Goal: Information Seeking & Learning: Learn about a topic

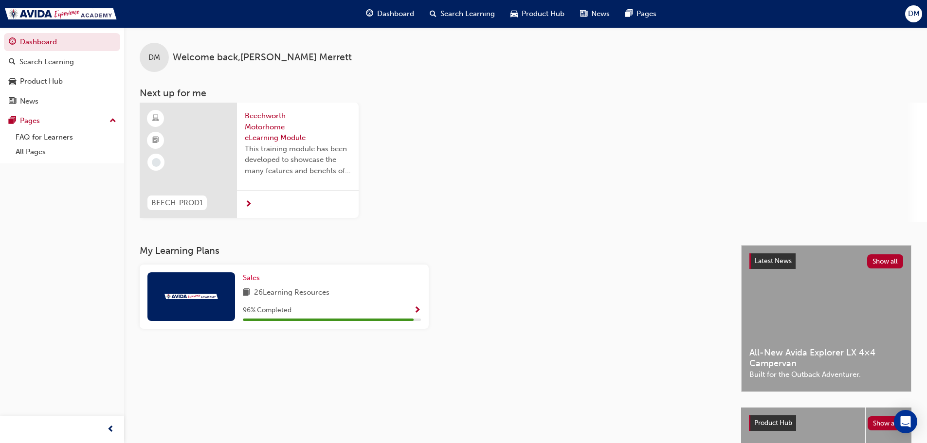
click at [502, 209] on div "BEECH-PROD1 Beechworth Motorhome eLearning Module This training module has been…" at bounding box center [533, 162] width 787 height 119
click at [26, 80] on div "Product Hub" at bounding box center [41, 81] width 43 height 11
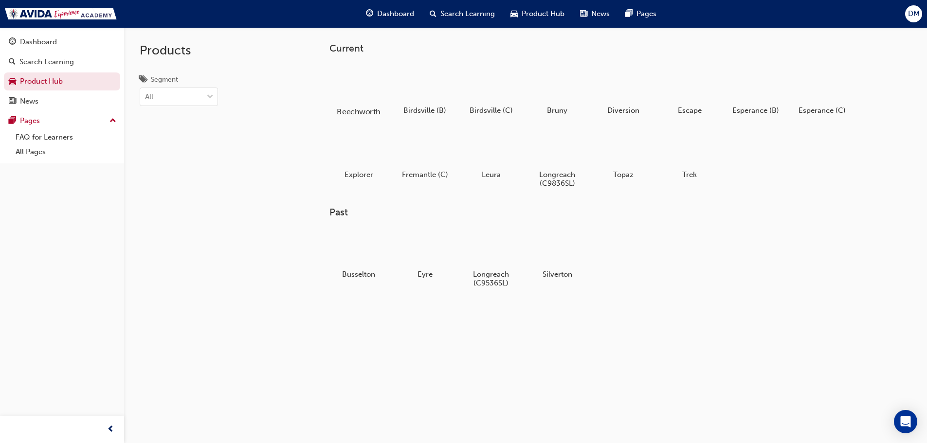
click at [357, 87] on div at bounding box center [358, 83] width 54 height 39
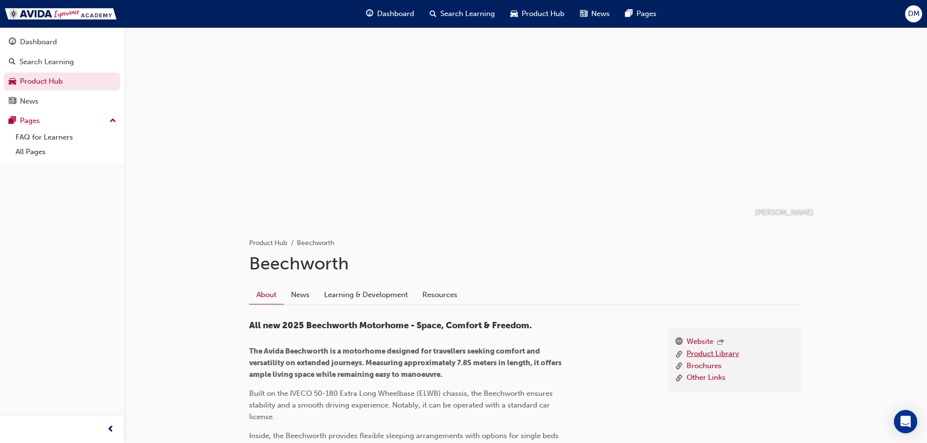
click at [724, 353] on link "Product Library" at bounding box center [713, 354] width 53 height 12
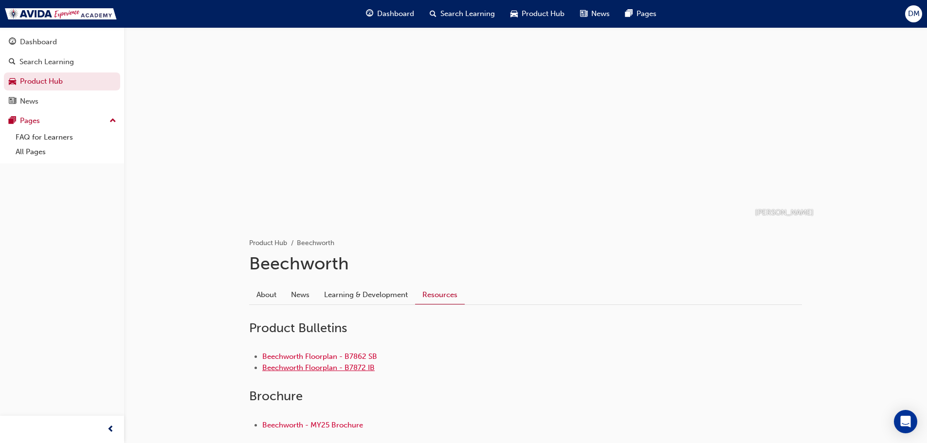
click at [286, 366] on link "Beechworth Floorplan - B7872 IB" at bounding box center [318, 368] width 112 height 9
click at [304, 424] on link "Beechworth - MY25 Brochure" at bounding box center [312, 425] width 101 height 9
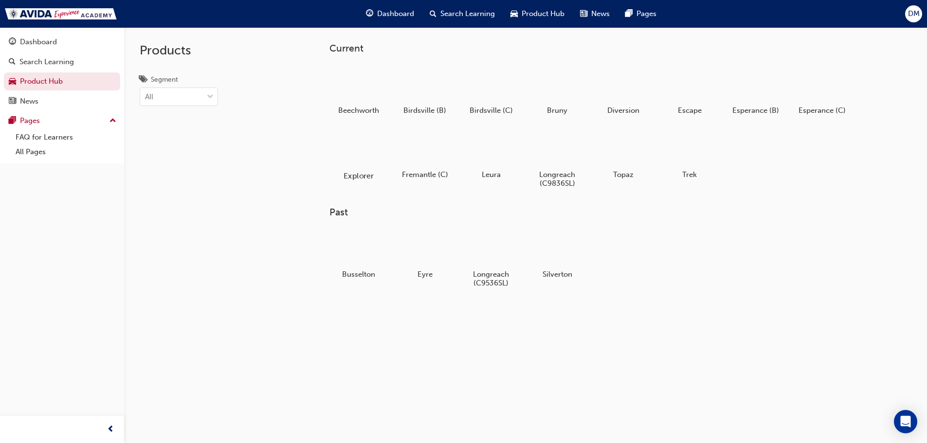
click at [362, 148] on div at bounding box center [358, 147] width 54 height 39
click at [500, 89] on div at bounding box center [491, 83] width 54 height 39
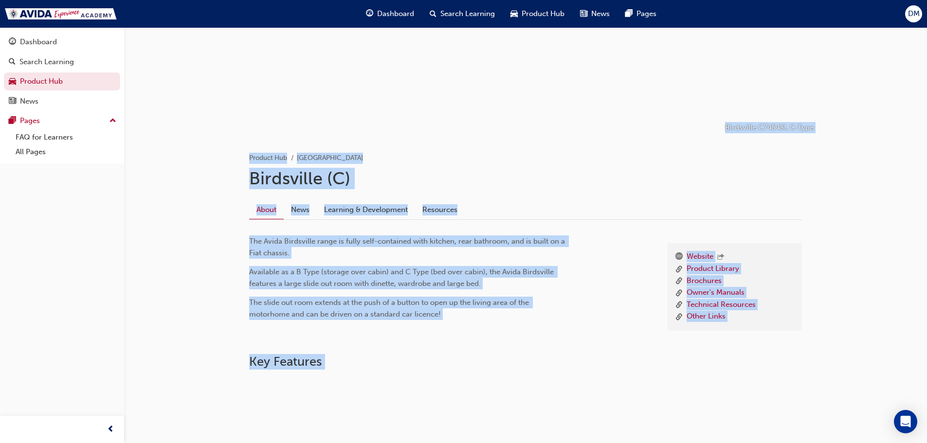
scroll to position [190, 0]
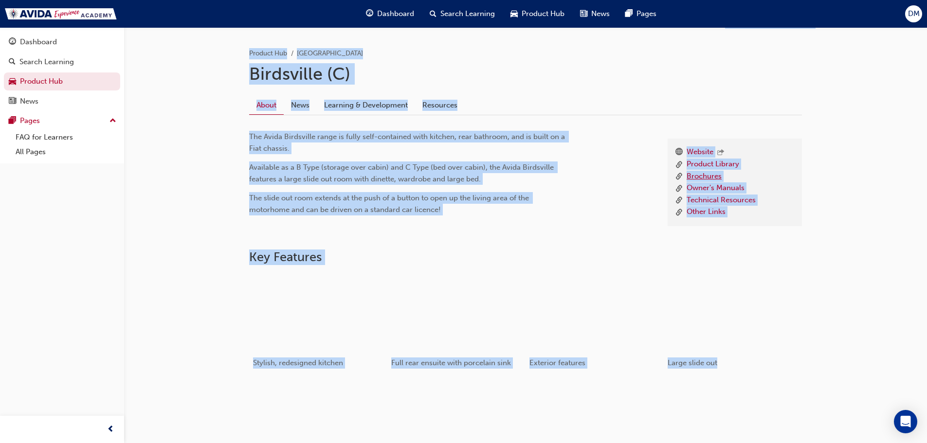
click at [708, 173] on link "Brochures" at bounding box center [704, 177] width 35 height 12
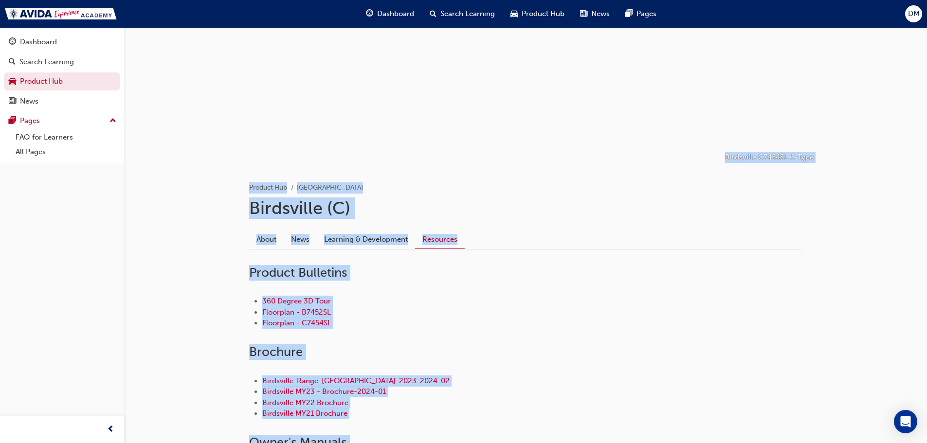
scroll to position [44, 0]
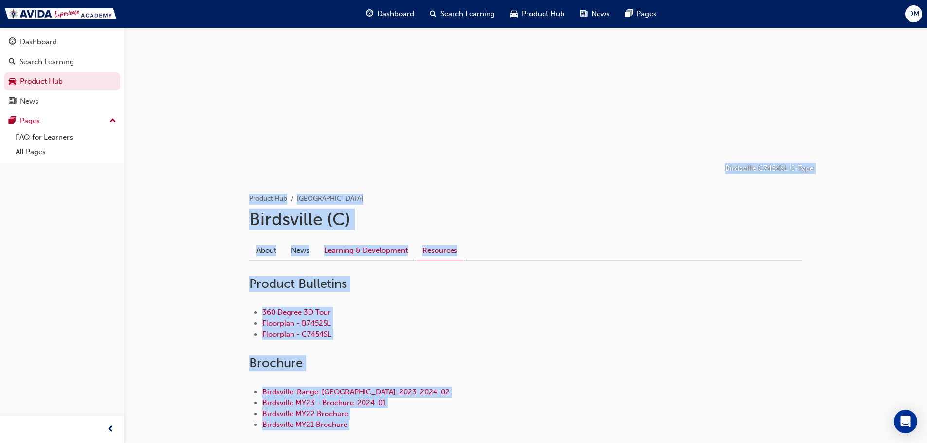
click at [347, 252] on link "Learning & Development" at bounding box center [366, 250] width 98 height 18
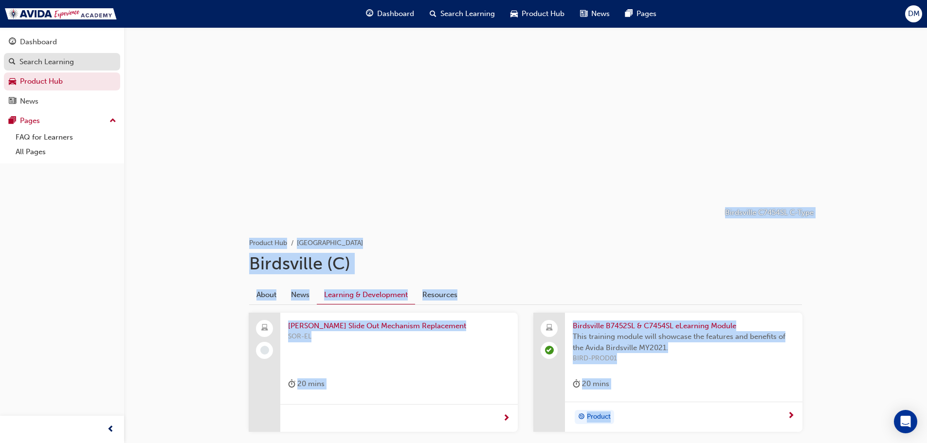
click at [39, 62] on div "Search Learning" at bounding box center [46, 61] width 55 height 11
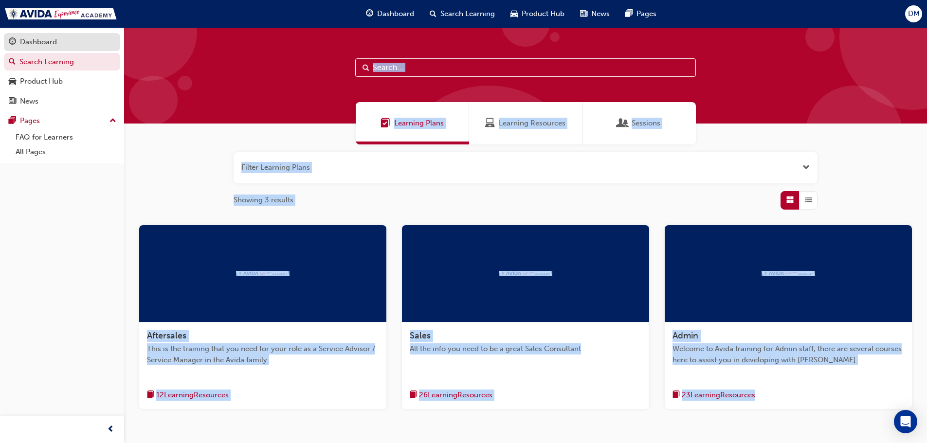
click at [43, 40] on div "Dashboard" at bounding box center [38, 41] width 37 height 11
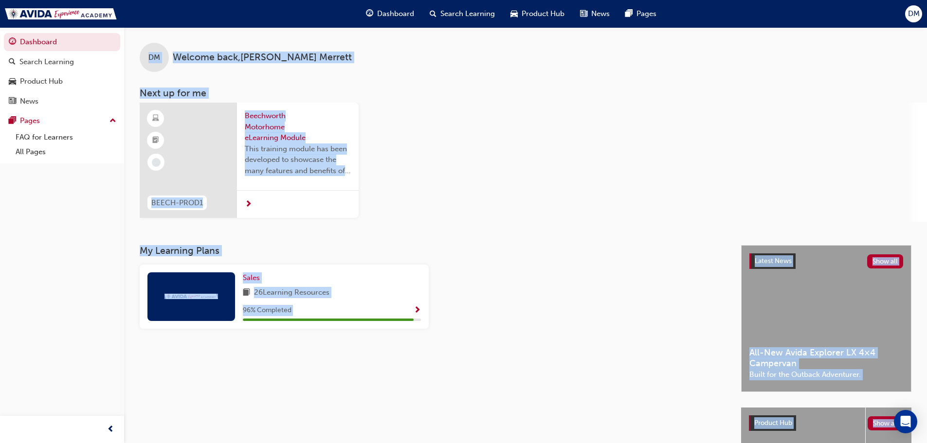
click at [182, 201] on span "BEECH-PROD1" at bounding box center [177, 203] width 52 height 11
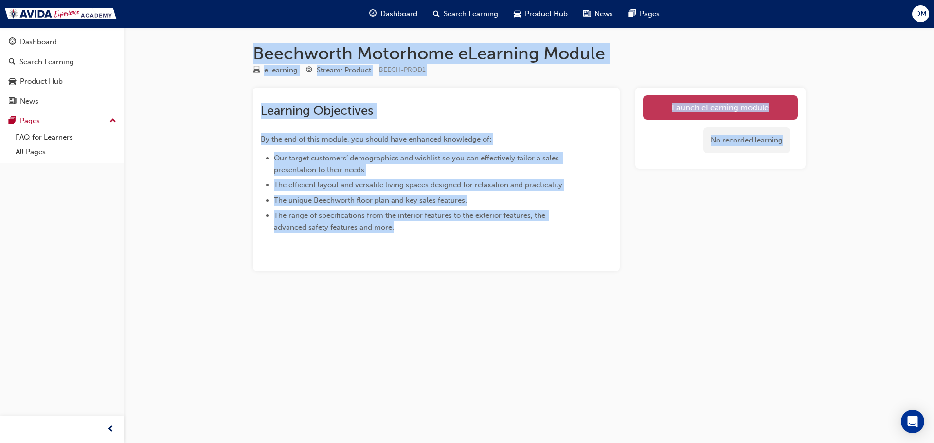
click at [749, 110] on link "Launch eLearning module" at bounding box center [720, 107] width 155 height 24
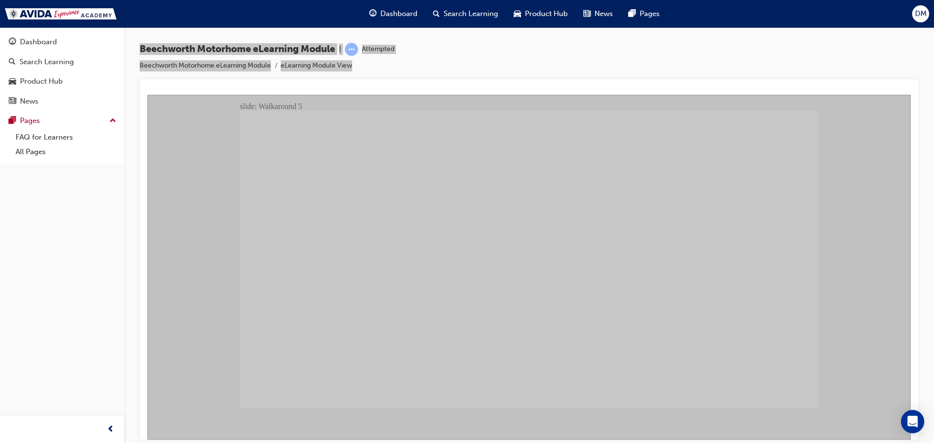
drag, startPoint x: 697, startPoint y: 336, endPoint x: 696, endPoint y: 342, distance: 6.0
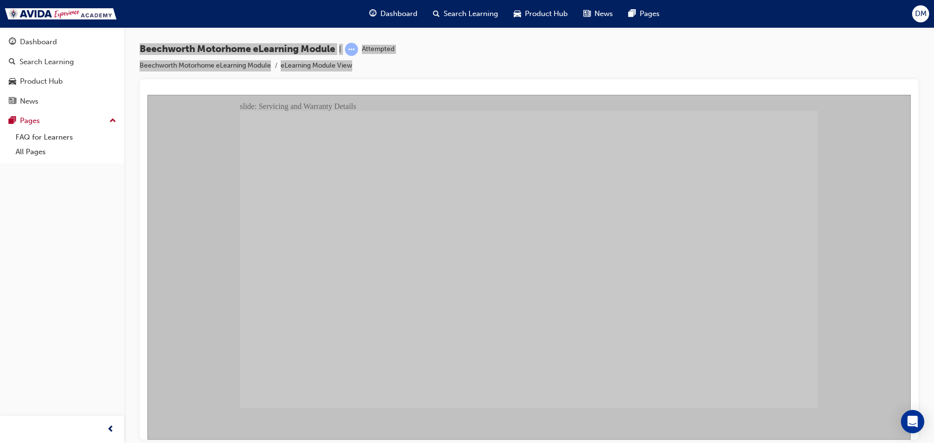
radio input "true"
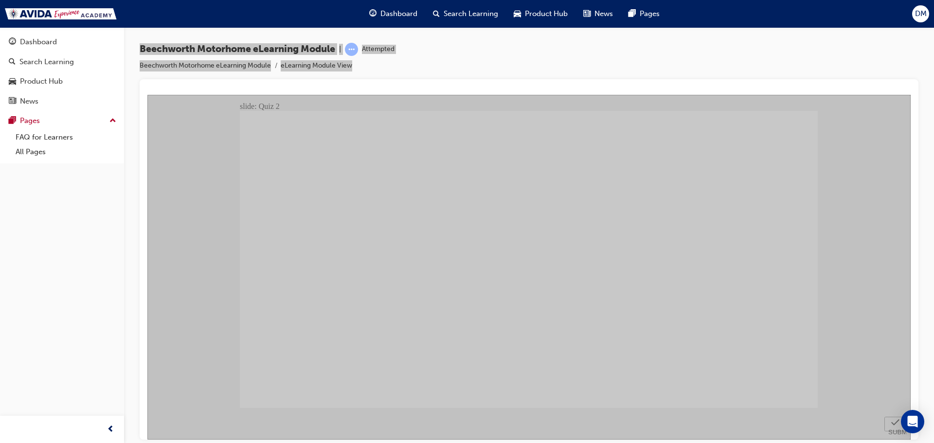
radio input "true"
checkbox input "true"
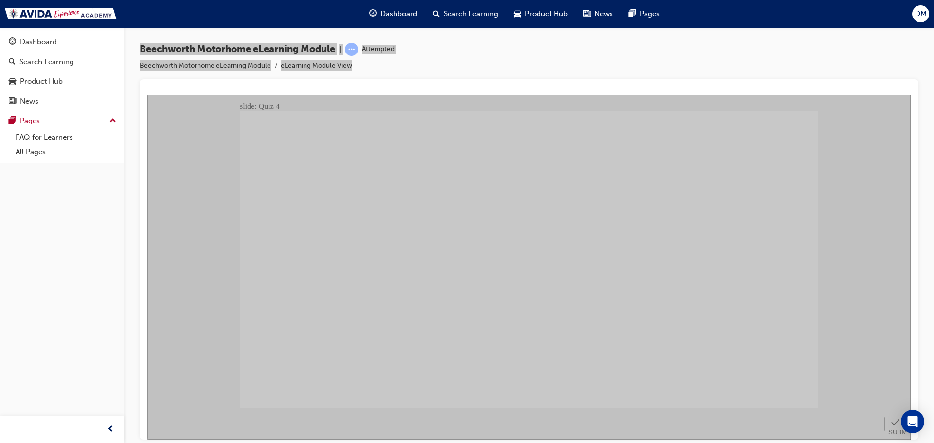
checkbox input "true"
radio input "true"
radio input "false"
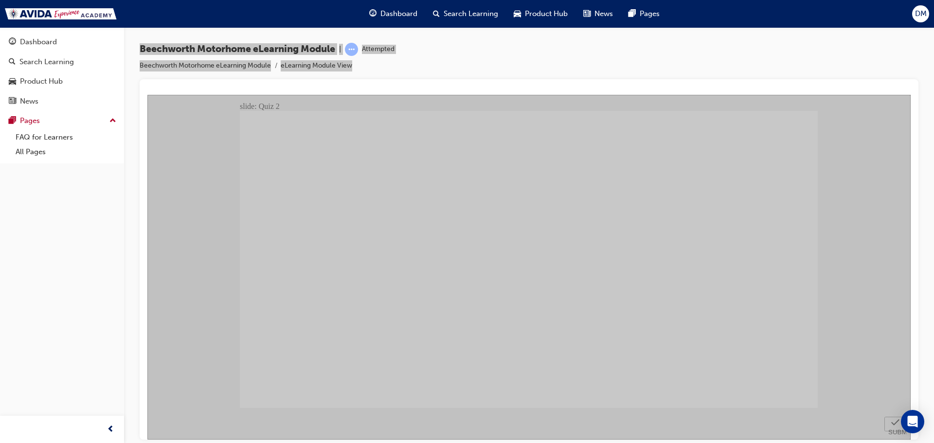
radio input "true"
checkbox input "true"
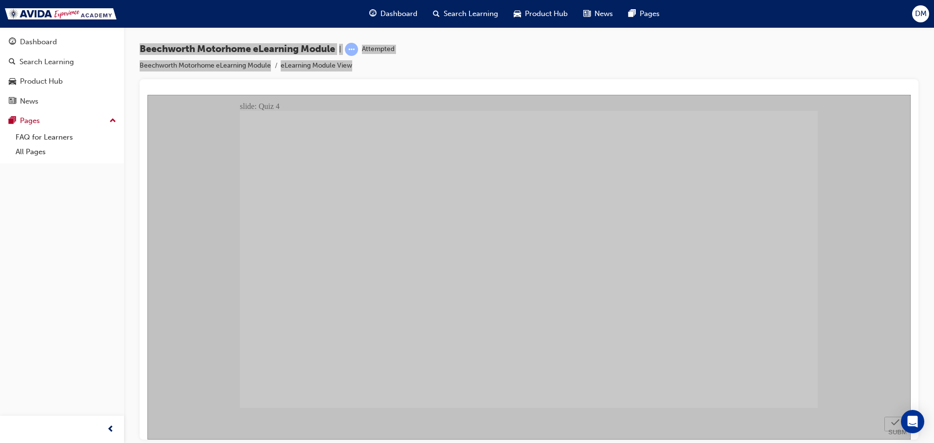
checkbox input "true"
radio input "true"
checkbox input "true"
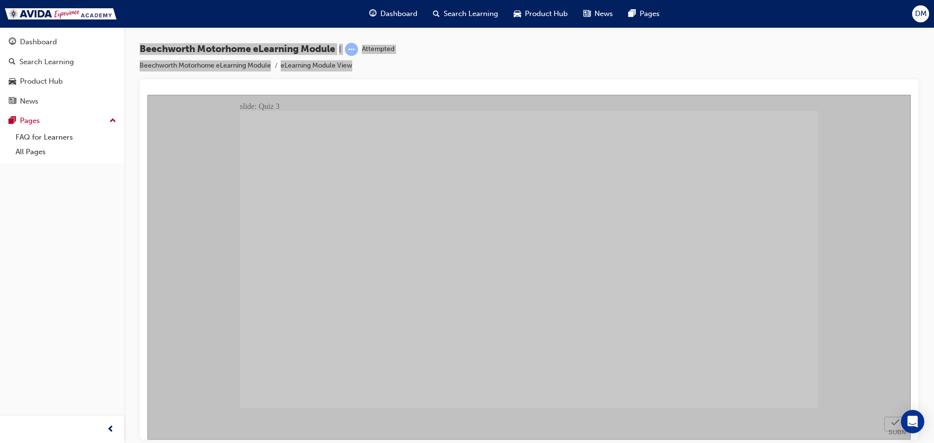
checkbox input "true"
radio input "true"
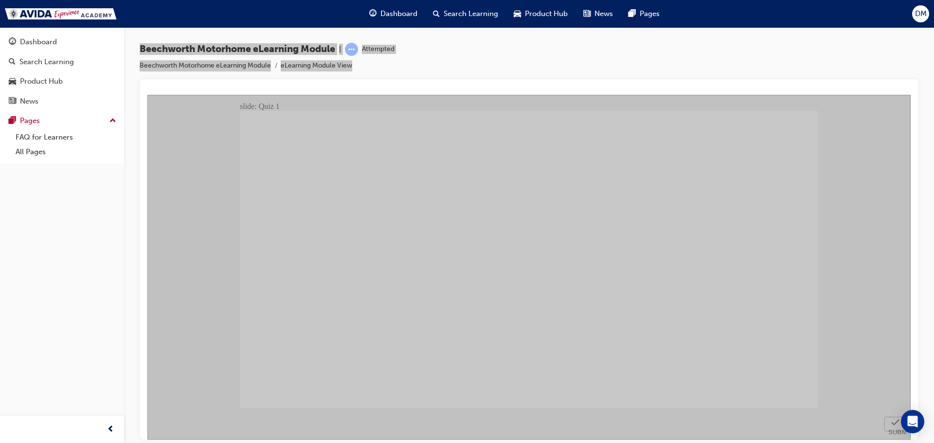
radio input "true"
checkbox input "true"
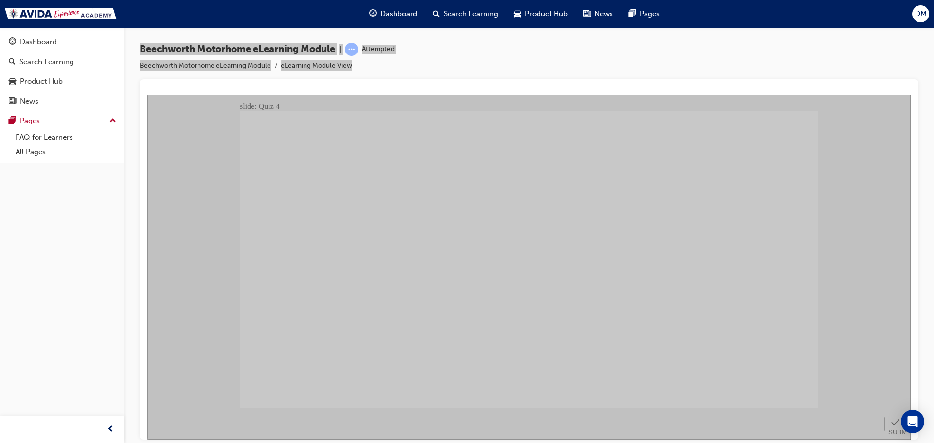
checkbox input "true"
radio input "true"
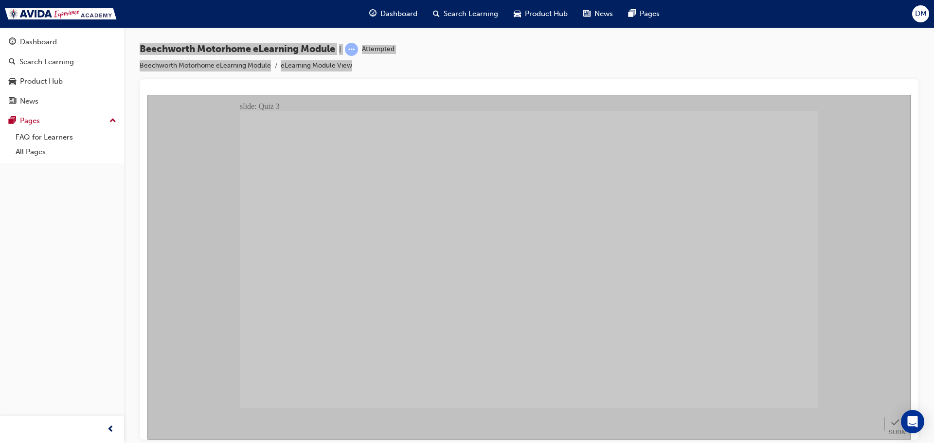
checkbox input "false"
checkbox input "true"
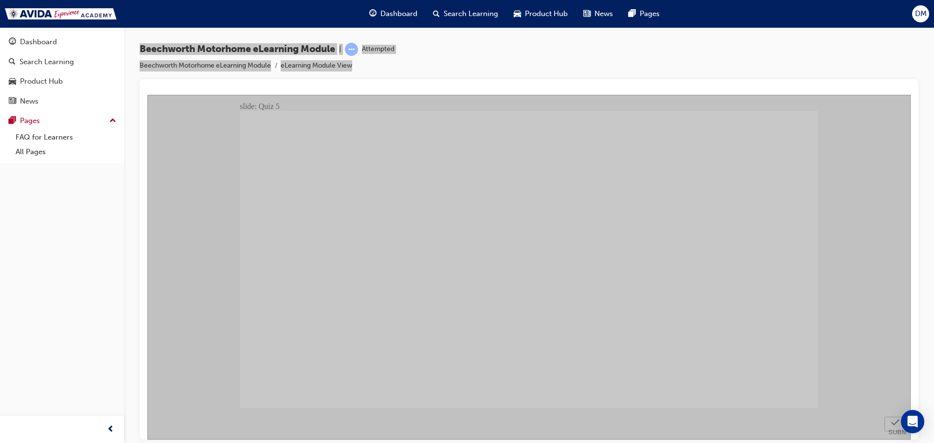
radio input "true"
checkbox input "true"
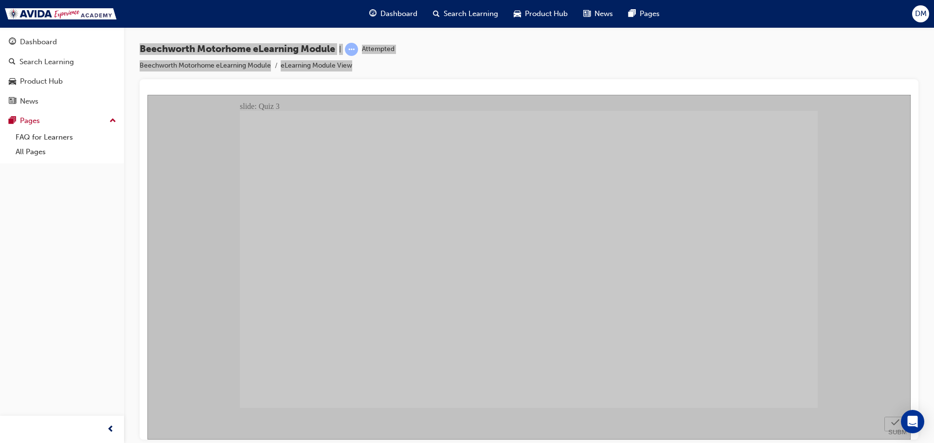
drag, startPoint x: 303, startPoint y: 288, endPoint x: 337, endPoint y: 295, distance: 34.7
checkbox input "true"
radio input "true"
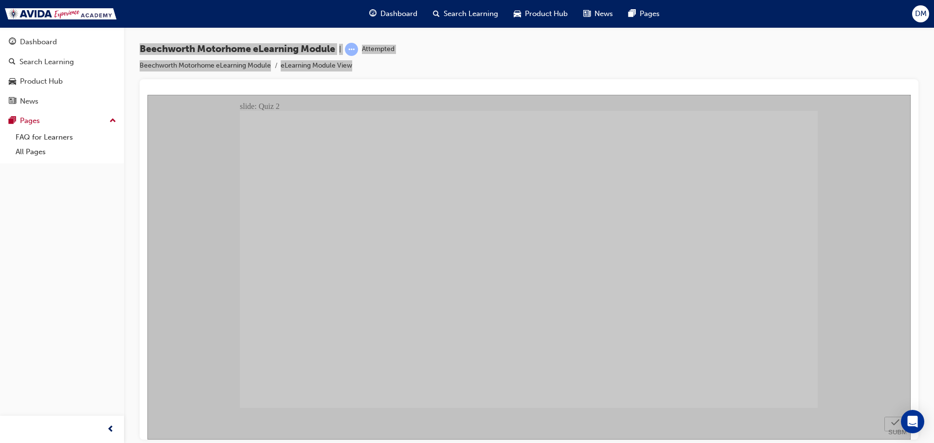
radio input "true"
checkbox input "true"
drag, startPoint x: 303, startPoint y: 290, endPoint x: 409, endPoint y: 341, distance: 117.3
checkbox input "true"
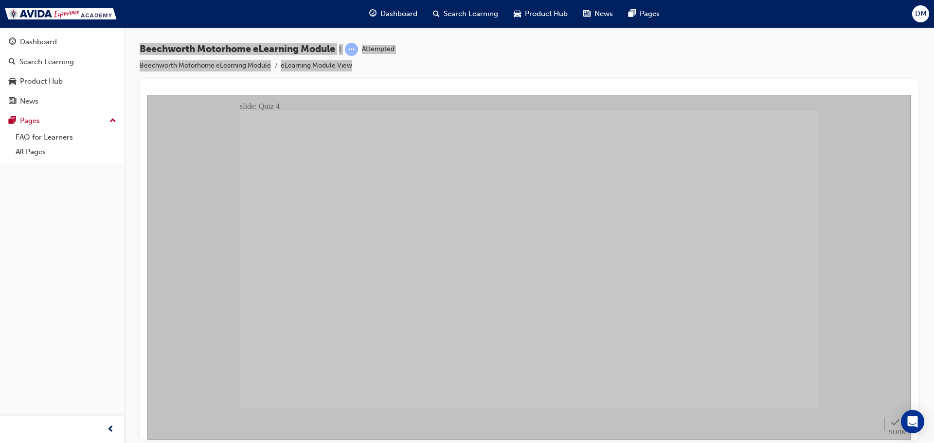
checkbox input "true"
radio input "true"
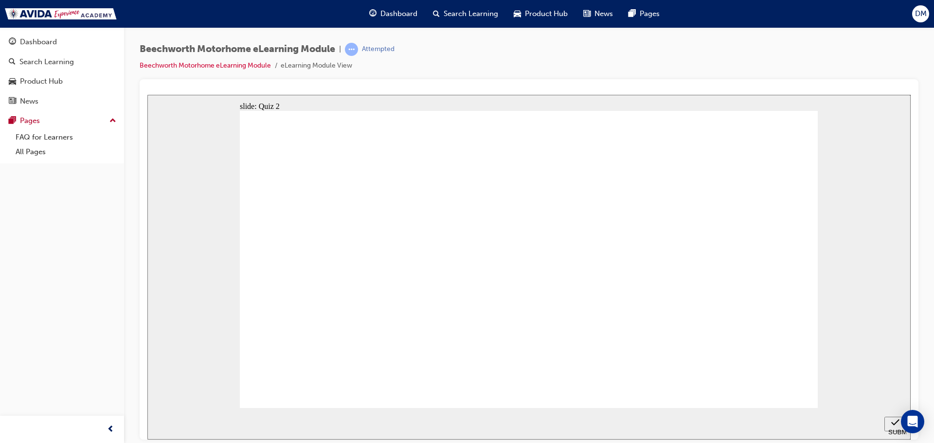
radio input "true"
drag, startPoint x: 499, startPoint y: 393, endPoint x: 341, endPoint y: 384, distance: 157.9
radio input "false"
radio input "true"
checkbox input "true"
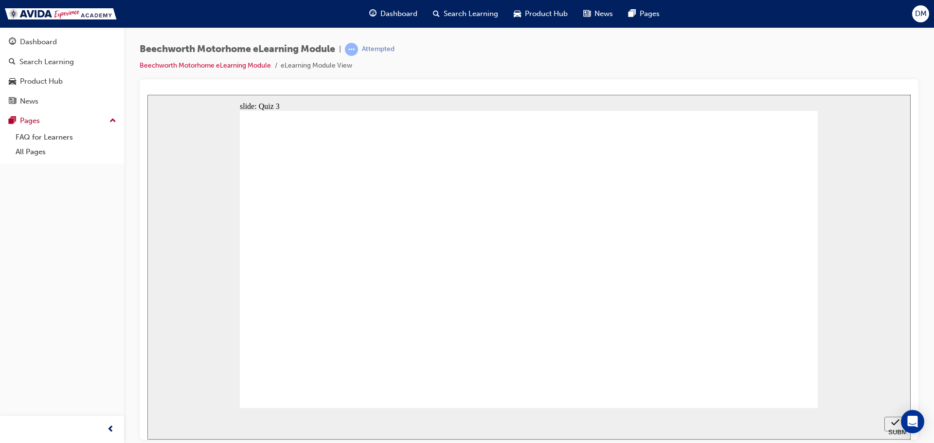
checkbox input "true"
radio input "true"
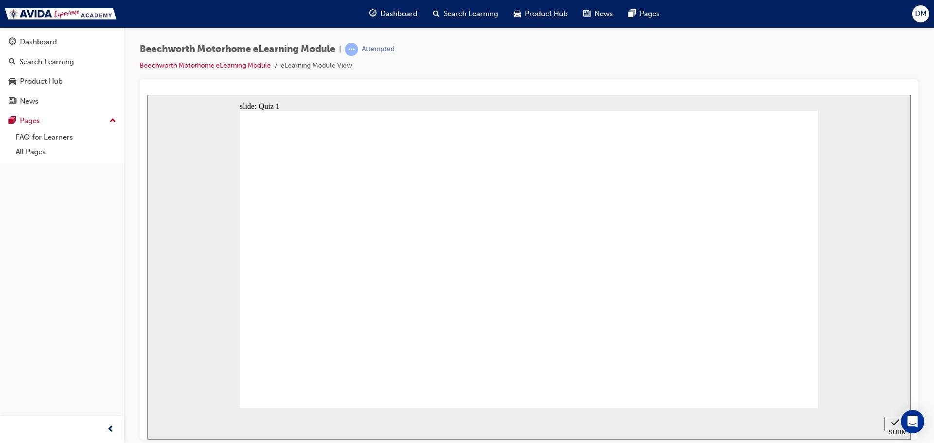
radio input "true"
checkbox input "true"
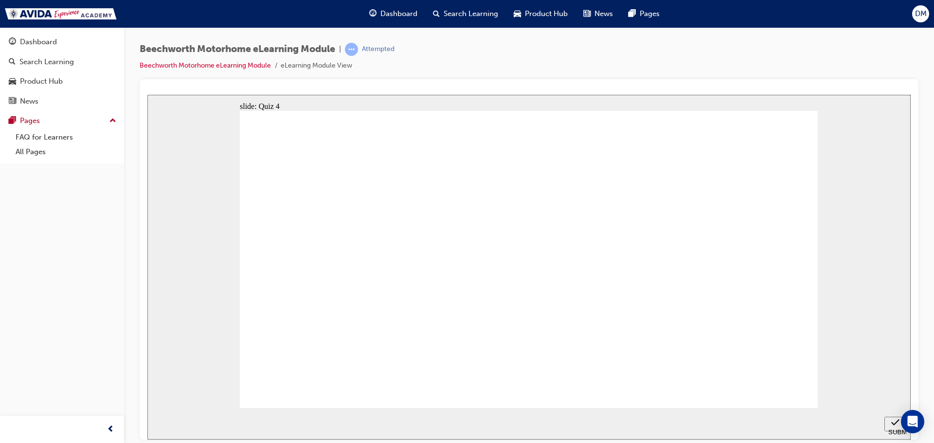
checkbox input "true"
drag, startPoint x: 305, startPoint y: 304, endPoint x: 306, endPoint y: 256, distance: 47.7
checkbox input "true"
radio input "true"
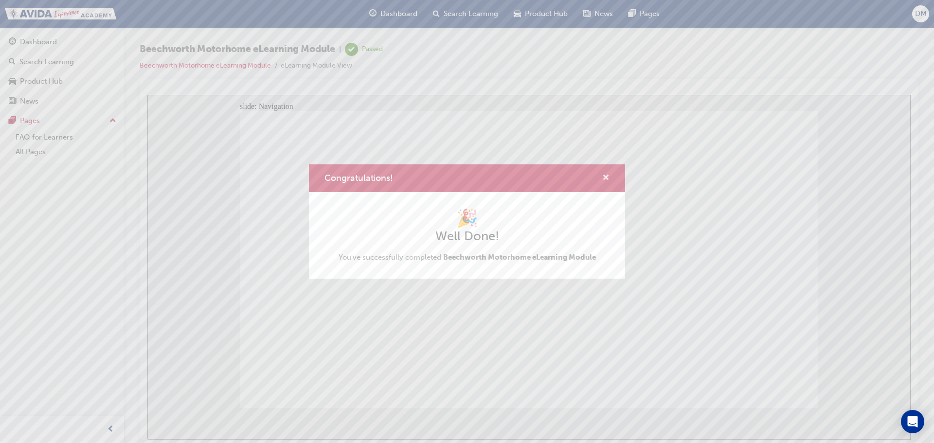
click at [608, 177] on span "cross-icon" at bounding box center [605, 178] width 7 height 9
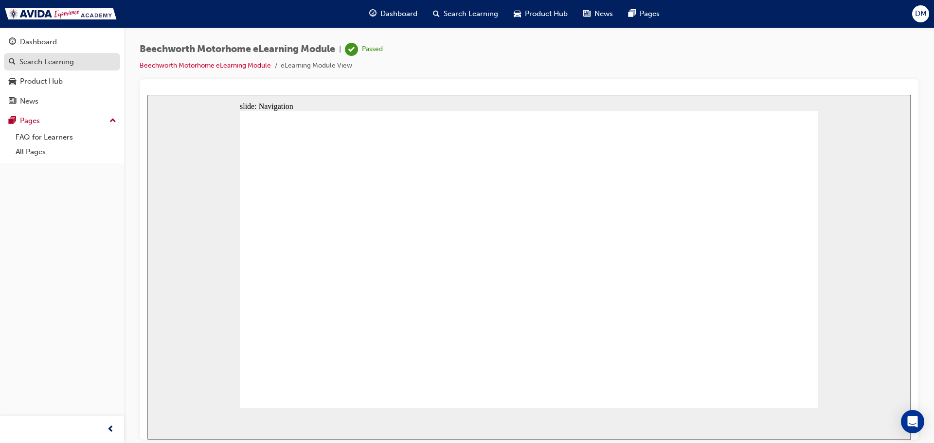
click at [22, 62] on div "Search Learning" at bounding box center [46, 61] width 55 height 11
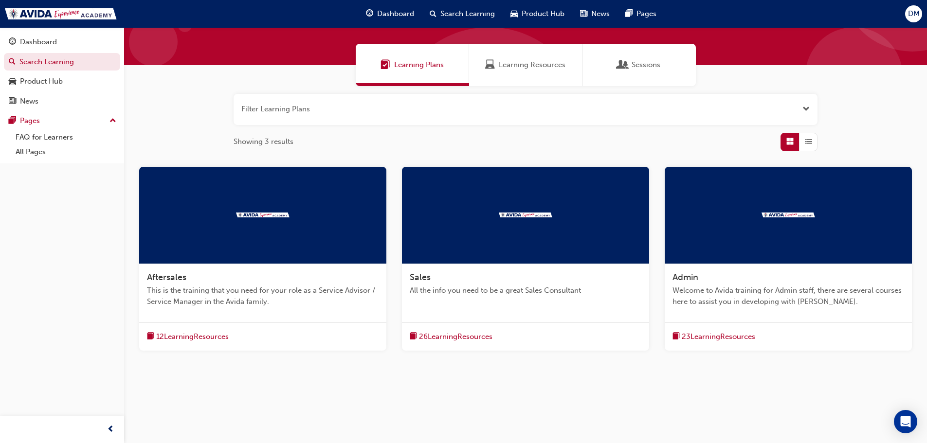
scroll to position [60, 0]
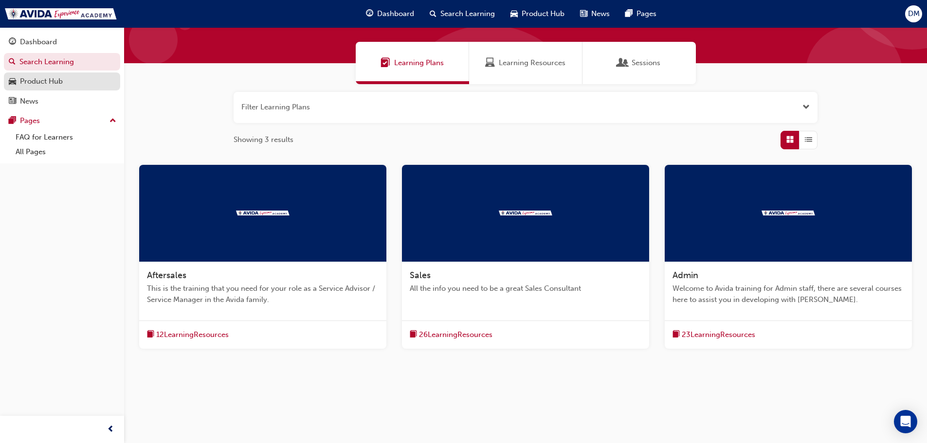
click at [23, 84] on div "Product Hub" at bounding box center [41, 81] width 43 height 11
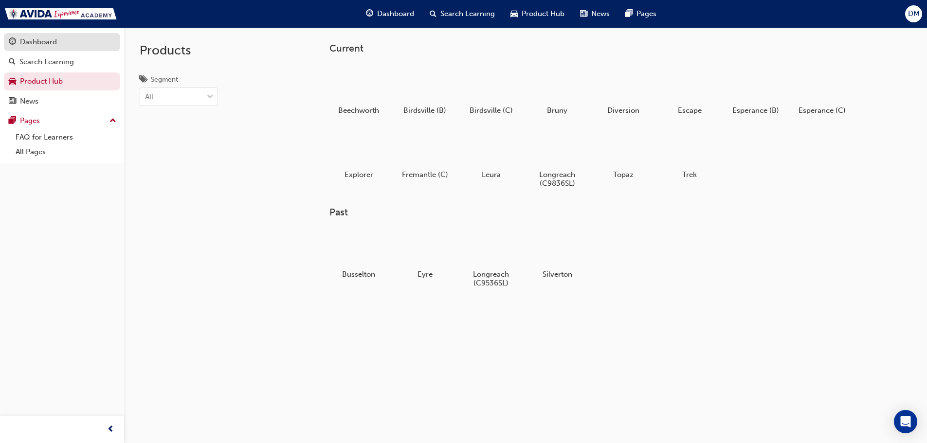
click at [41, 38] on div "Dashboard" at bounding box center [38, 41] width 37 height 11
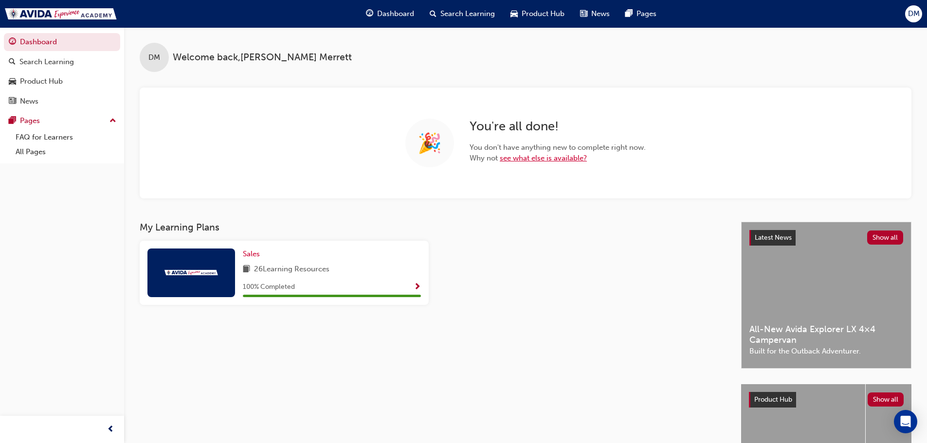
click at [531, 158] on link "see what else is available?" at bounding box center [543, 158] width 87 height 9
